Goal: Information Seeking & Learning: Learn about a topic

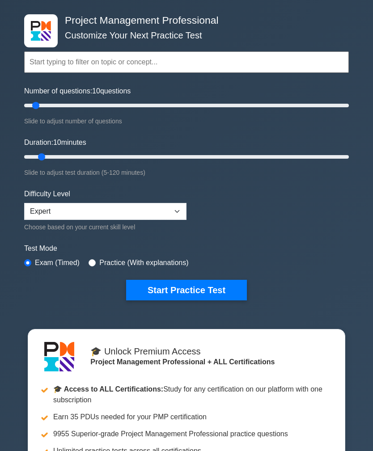
click at [201, 288] on button "Start Practice Test" at bounding box center [186, 290] width 121 height 21
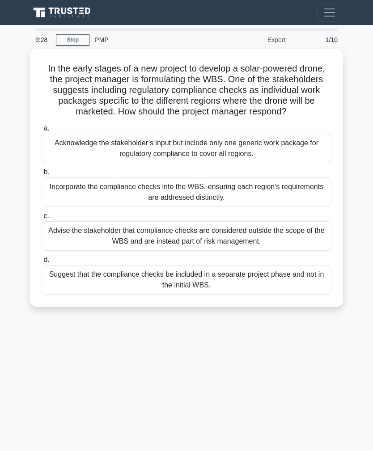
click at [286, 251] on div "Advise the stakeholder that compliance checks are considered outside the scope …" at bounding box center [187, 235] width 290 height 29
click at [42, 219] on input "c. Advise the stakeholder that compliance checks are considered outside the sco…" at bounding box center [42, 216] width 0 height 6
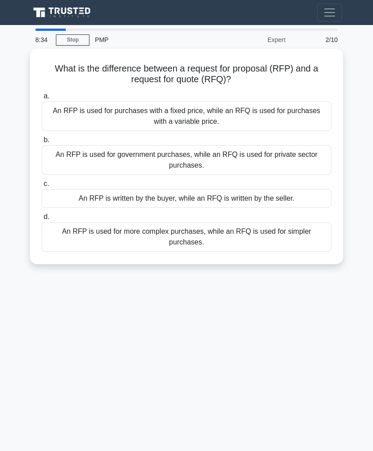
click at [278, 238] on div "An RFP is used for more complex purchases, while an RFQ is used for simpler pur…" at bounding box center [187, 236] width 290 height 29
click at [42, 220] on input "d. An RFP is used for more complex purchases, while an RFQ is used for simpler …" at bounding box center [42, 217] width 0 height 6
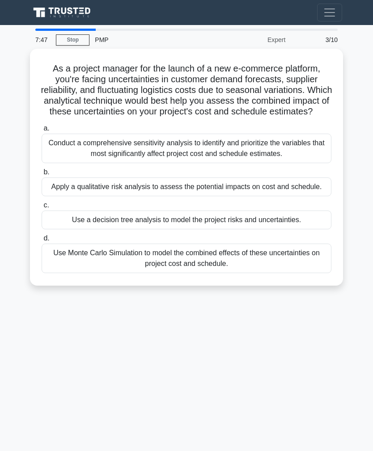
click at [289, 273] on div "Use Monte Carlo Simulation to model the combined effects of these uncertainties…" at bounding box center [187, 258] width 290 height 29
click at [42, 241] on input "d. Use Monte Carlo Simulation to model the combined effects of these uncertaint…" at bounding box center [42, 238] width 0 height 6
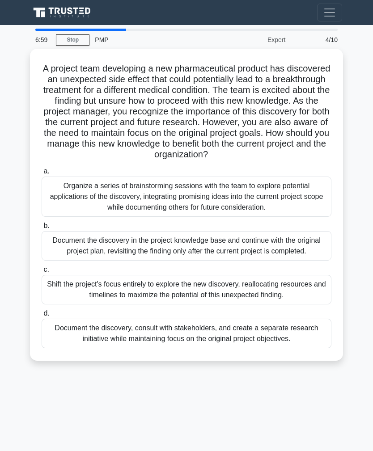
click at [293, 348] on div "Document the discovery, consult with stakeholders, and create a separate resear…" at bounding box center [187, 333] width 290 height 29
click at [42, 316] on input "d. Document the discovery, consult with stakeholders, and create a separate res…" at bounding box center [42, 314] width 0 height 6
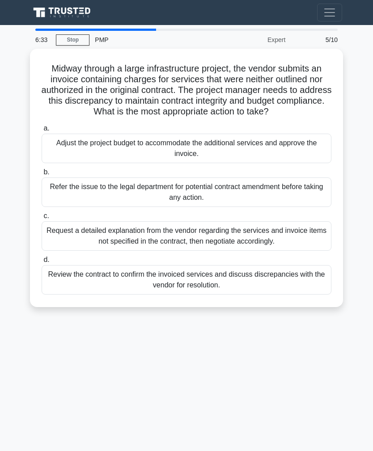
click at [311, 250] on div "Request a detailed explanation from the vendor regarding the services and invoi…" at bounding box center [187, 235] width 290 height 29
click at [42, 219] on input "c. Request a detailed explanation from the vendor regarding the services and in…" at bounding box center [42, 216] width 0 height 6
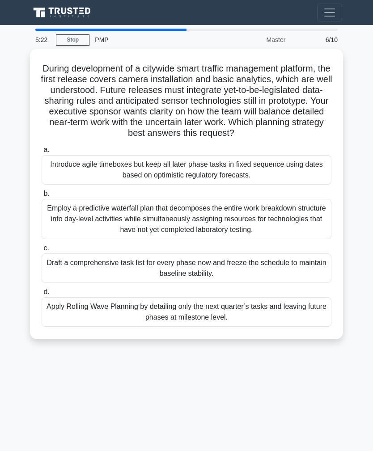
click at [301, 319] on div "Apply Rolling Wave Planning by detailing only the next quarter’s tasks and leav…" at bounding box center [187, 311] width 290 height 29
click at [42, 295] on input "d. Apply Rolling Wave Planning by detailing only the next quarter’s tasks and l…" at bounding box center [42, 292] width 0 height 6
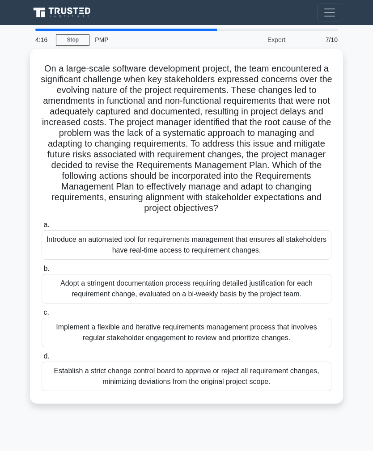
click at [301, 347] on div "Implement a flexible and iterative requirements management process that involve…" at bounding box center [187, 332] width 290 height 29
click at [42, 315] on input "c. Implement a flexible and iterative requirements management process that invo…" at bounding box center [42, 313] width 0 height 6
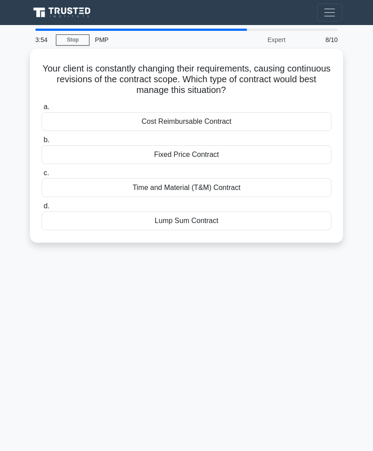
click at [284, 190] on div "Time and Material (T&M) Contract" at bounding box center [187, 187] width 290 height 19
click at [42, 176] on input "c. Time and Material (T&M) Contract" at bounding box center [42, 173] width 0 height 6
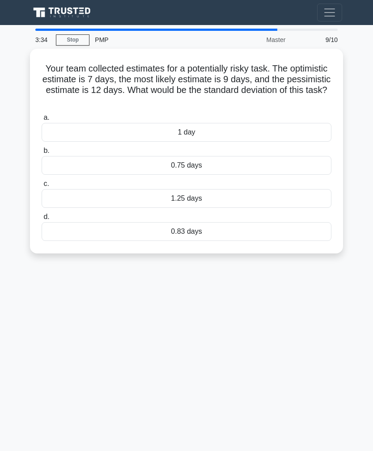
click at [282, 200] on div "1.25 days" at bounding box center [187, 198] width 290 height 19
click at [42, 187] on input "c. 1.25 days" at bounding box center [42, 184] width 0 height 6
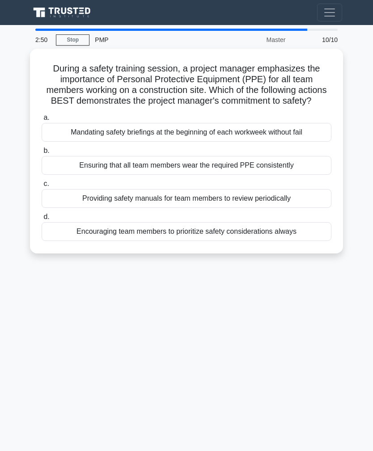
click at [302, 140] on div "Mandating safety briefings at the beginning of each workweek without fail" at bounding box center [187, 132] width 290 height 19
click at [42, 121] on input "a. Mandating safety briefings at the beginning of each workweek without fail" at bounding box center [42, 118] width 0 height 6
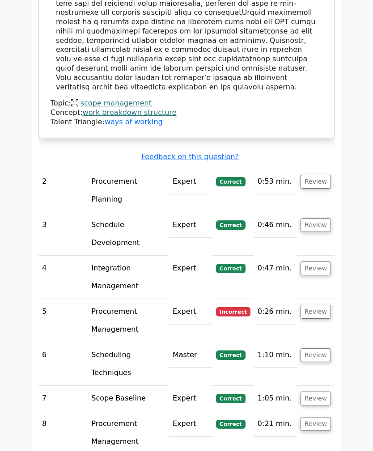
scroll to position [1251, 0]
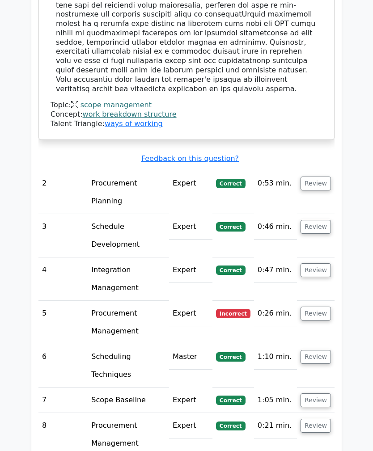
click at [317, 307] on button "Review" at bounding box center [315, 314] width 30 height 14
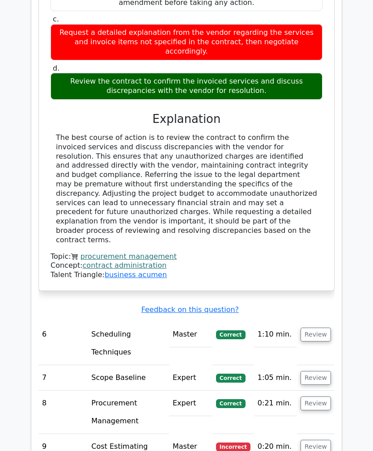
scroll to position [1745, 0]
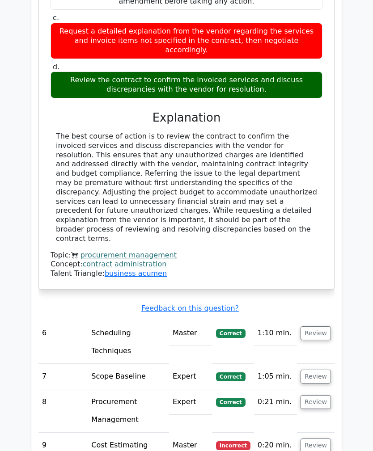
click at [311, 438] on button "Review" at bounding box center [315, 445] width 30 height 14
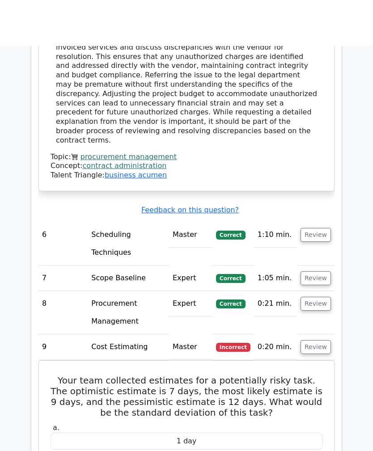
scroll to position [1805, 0]
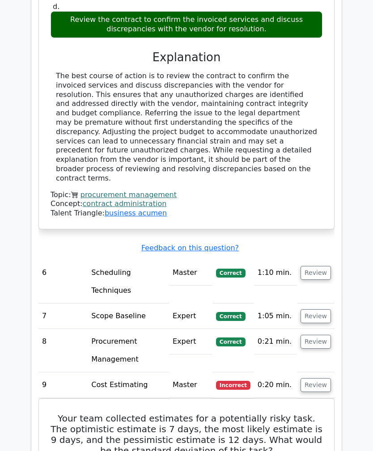
click at [323, 378] on button "Review" at bounding box center [315, 385] width 30 height 14
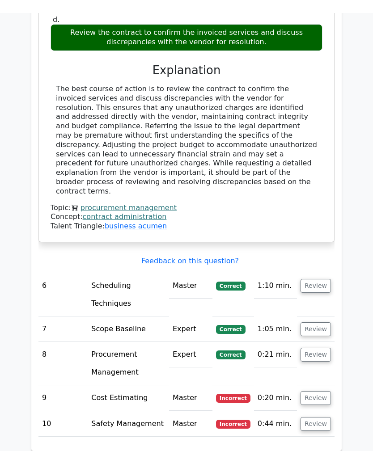
scroll to position [1787, 0]
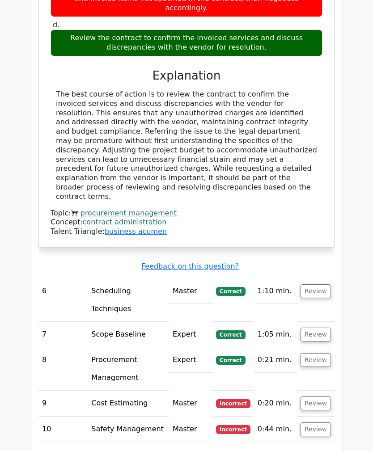
click at [318, 422] on button "Review" at bounding box center [315, 429] width 30 height 14
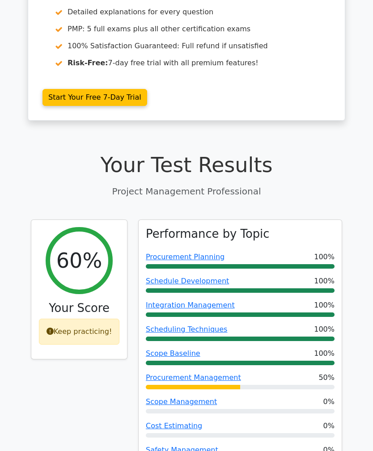
scroll to position [0, 0]
